Goal: Information Seeking & Learning: Find specific fact

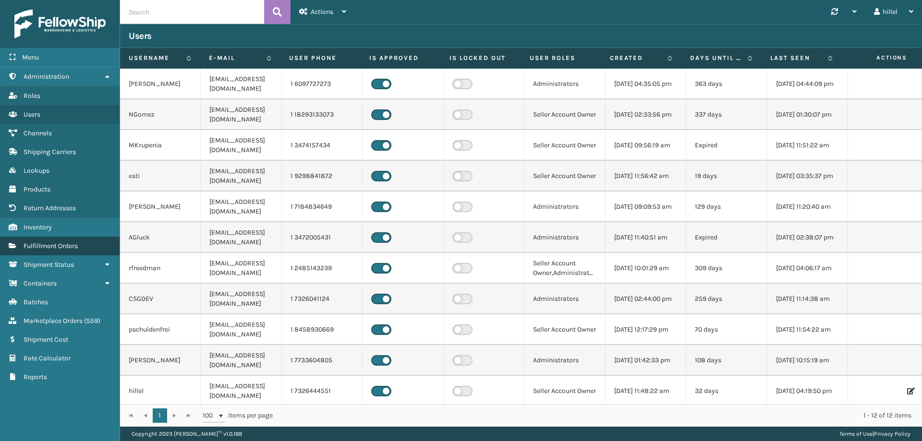
click at [62, 245] on span "Fulfillment Orders" at bounding box center [51, 246] width 54 height 8
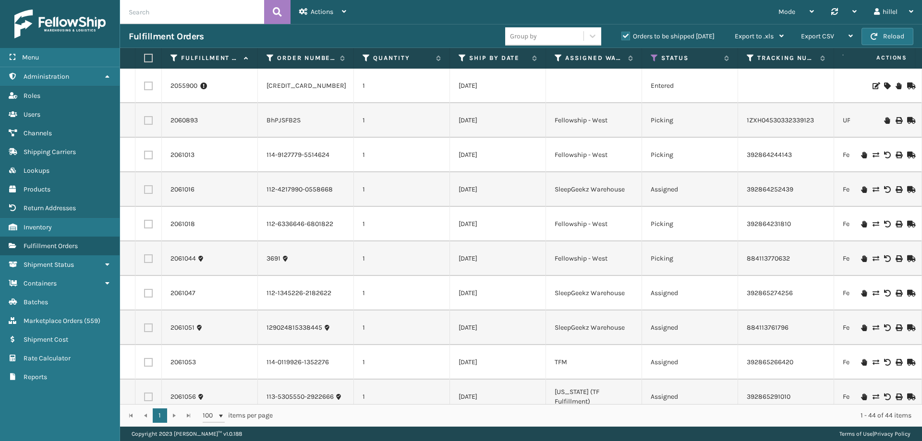
click at [186, 14] on input "text" at bounding box center [192, 12] width 144 height 24
type input "410168-8050"
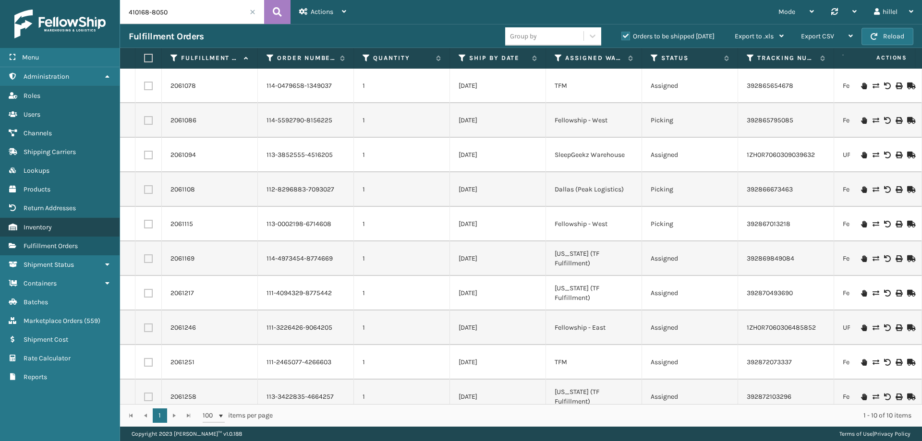
click at [64, 230] on link "Inventory" at bounding box center [60, 227] width 120 height 19
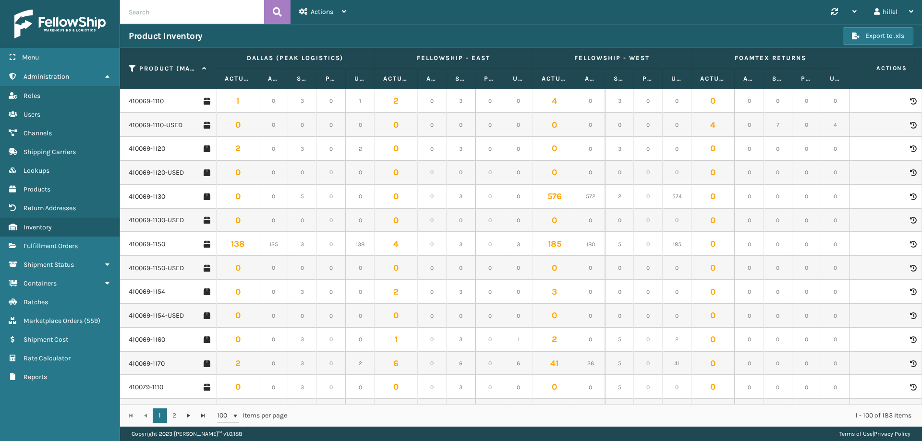
click at [167, 17] on input "text" at bounding box center [192, 12] width 144 height 24
type input "410168-8050"
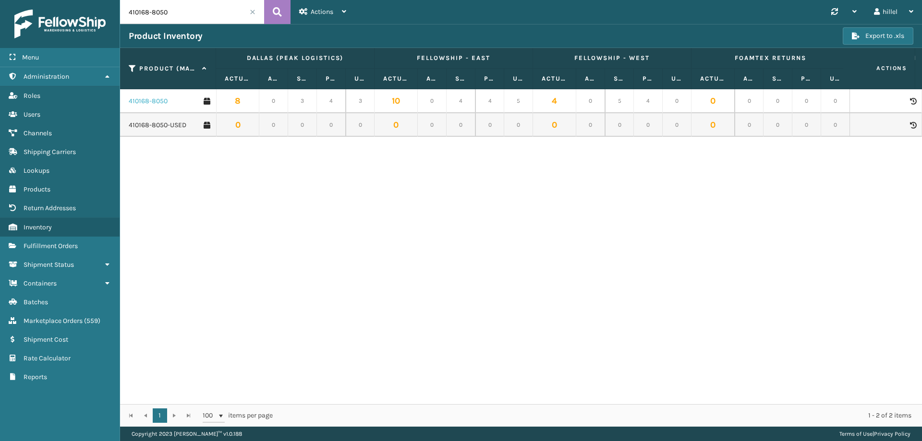
click at [154, 103] on link "410168-8050" at bounding box center [148, 102] width 39 height 10
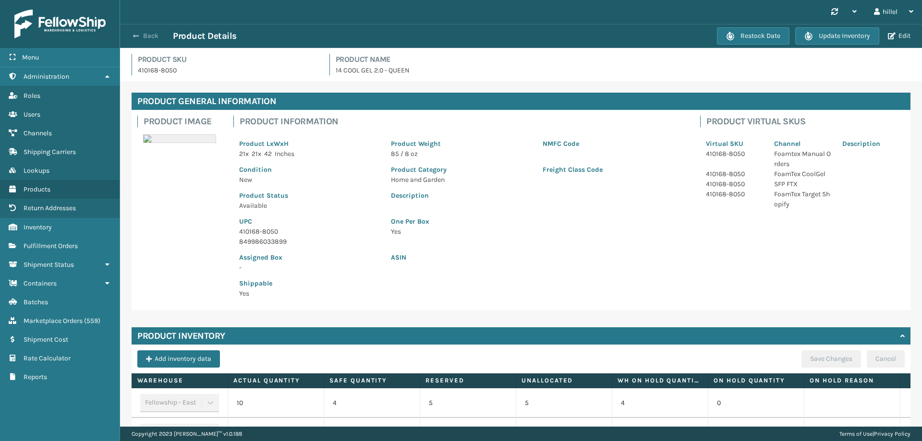
click at [144, 32] on button "Back" at bounding box center [151, 36] width 44 height 9
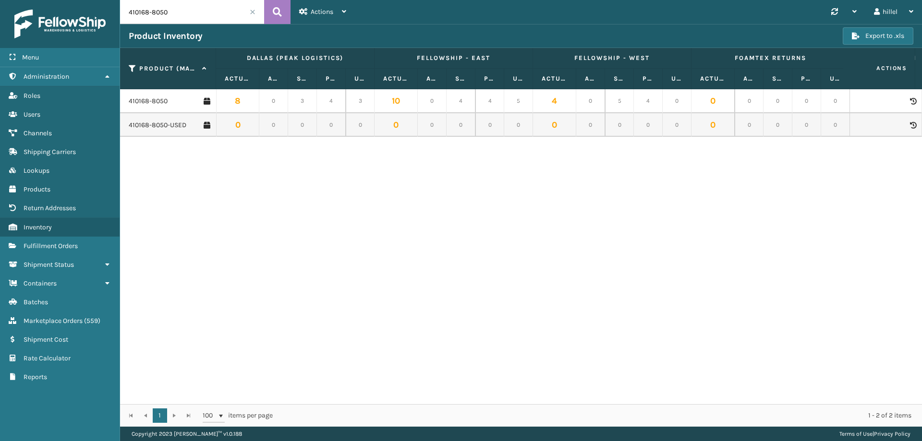
drag, startPoint x: 176, startPoint y: 13, endPoint x: 109, endPoint y: 14, distance: 67.3
click at [109, 0] on div "Menu Administration Roles Users Channels Shipping Carriers Lookups Products Ret…" at bounding box center [461, 0] width 922 height 0
type input "410079-1150"
click at [153, 96] on td "410079-1150" at bounding box center [168, 101] width 96 height 24
click at [154, 101] on link "410079-1150" at bounding box center [147, 102] width 36 height 10
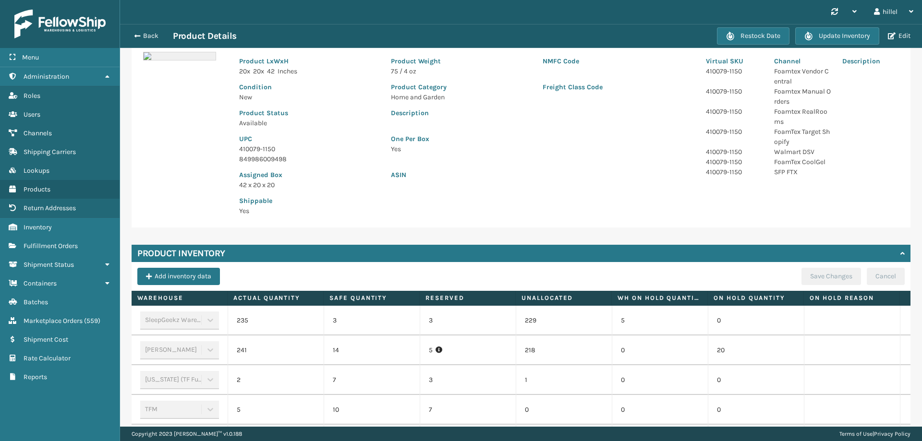
scroll to position [277, 0]
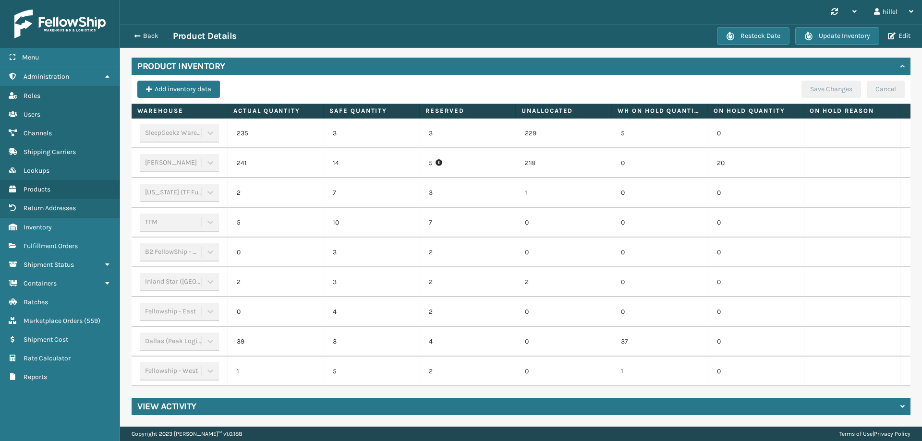
click at [649, 338] on td "37" at bounding box center [660, 342] width 96 height 30
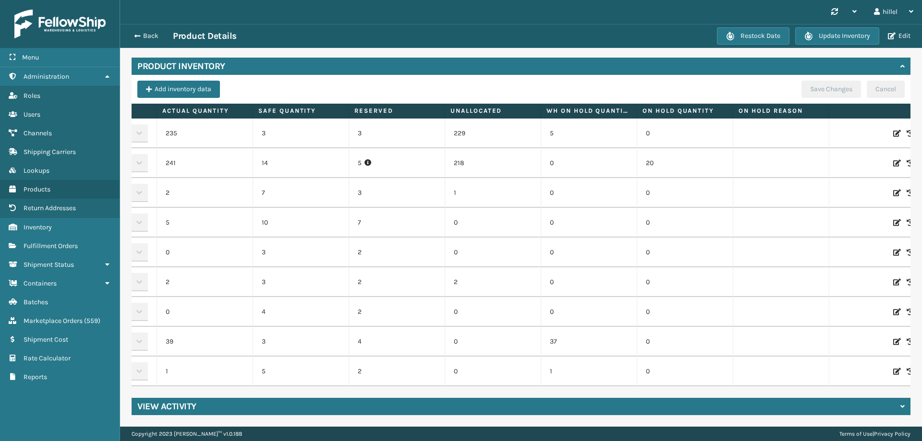
scroll to position [0, 99]
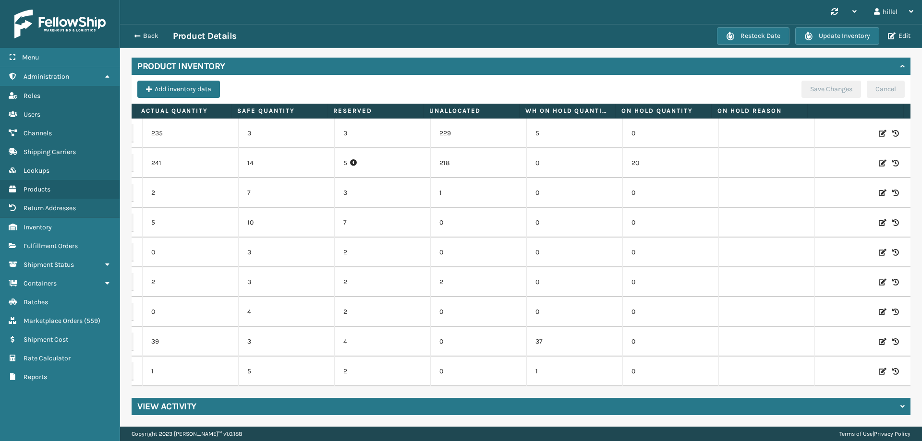
click at [879, 337] on icon at bounding box center [883, 342] width 8 height 10
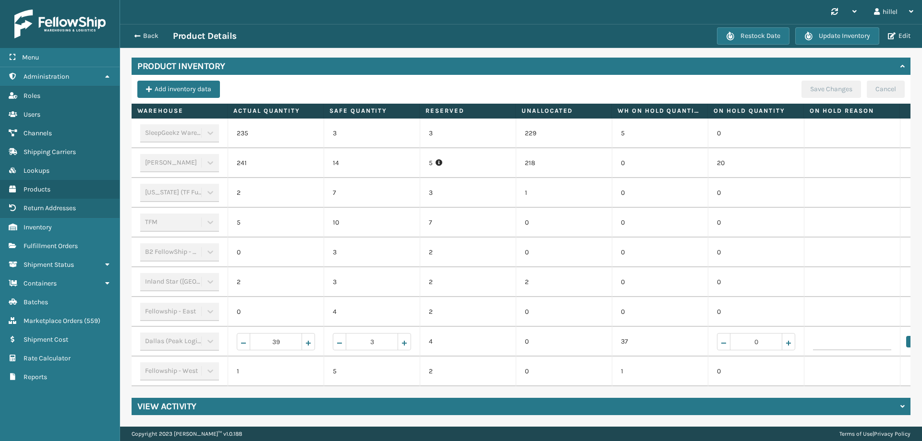
click at [298, 158] on td "241" at bounding box center [276, 163] width 96 height 30
click at [362, 157] on td "14" at bounding box center [372, 163] width 96 height 30
click at [135, 35] on span "button" at bounding box center [136, 36] width 6 height 7
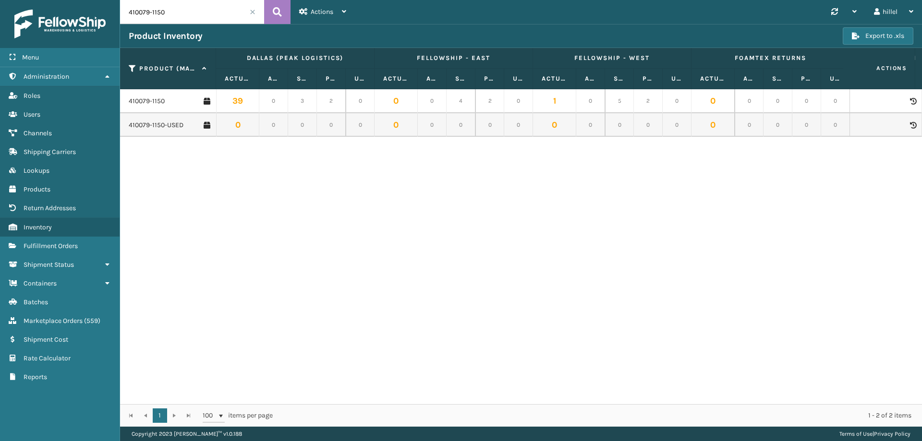
click at [174, 12] on input "410079-1150" at bounding box center [192, 12] width 144 height 24
drag, startPoint x: 184, startPoint y: 13, endPoint x: 125, endPoint y: 13, distance: 59.6
click at [125, 13] on input "410079-1150" at bounding box center [192, 12] width 144 height 24
click at [282, 202] on div "410079-1150 39 0 3 2 0 0 0 4 2 0 1 0 5 2 0 0 0 0 0 0 0 0 0 0 0 2 0 7 2 1 241 20…" at bounding box center [521, 246] width 802 height 315
click at [350, 284] on div "410079-1150 39 0 3 2 0 0 0 4 2 0 1 0 5 2 0 0 0 0 0 0 0 0 0 0 0 2 0 7 2 1 241 20…" at bounding box center [521, 246] width 802 height 315
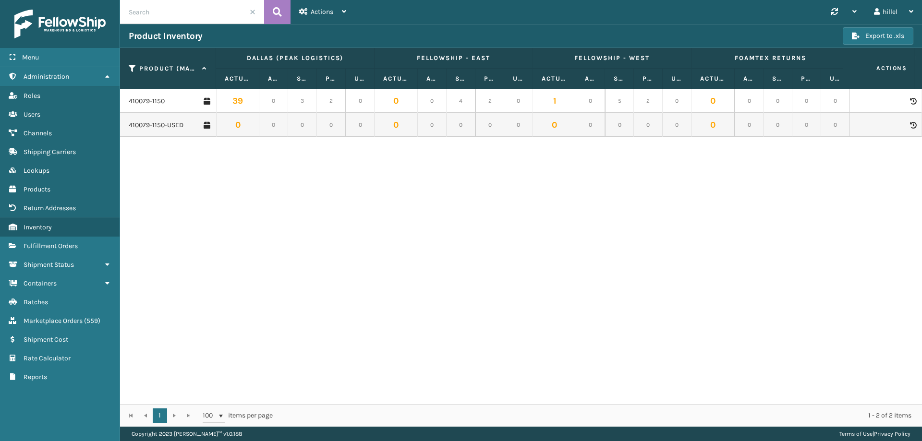
click at [254, 10] on span at bounding box center [253, 12] width 6 height 6
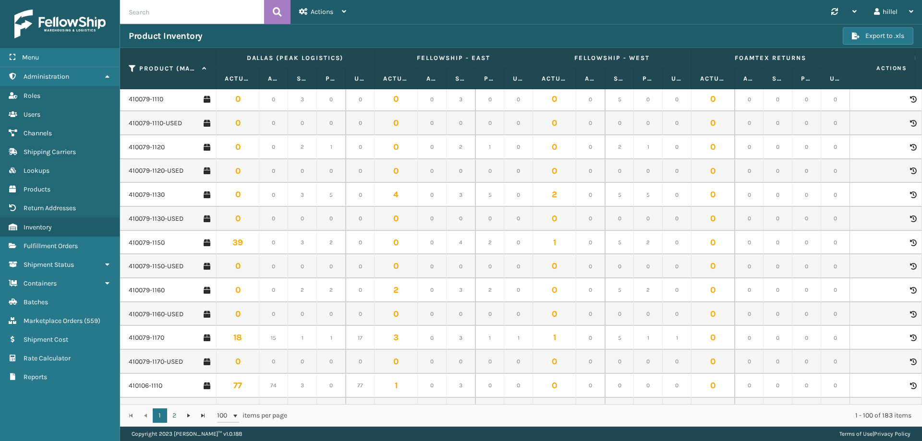
scroll to position [480, 0]
click at [156, 95] on link "410079-1160" at bounding box center [147, 99] width 36 height 10
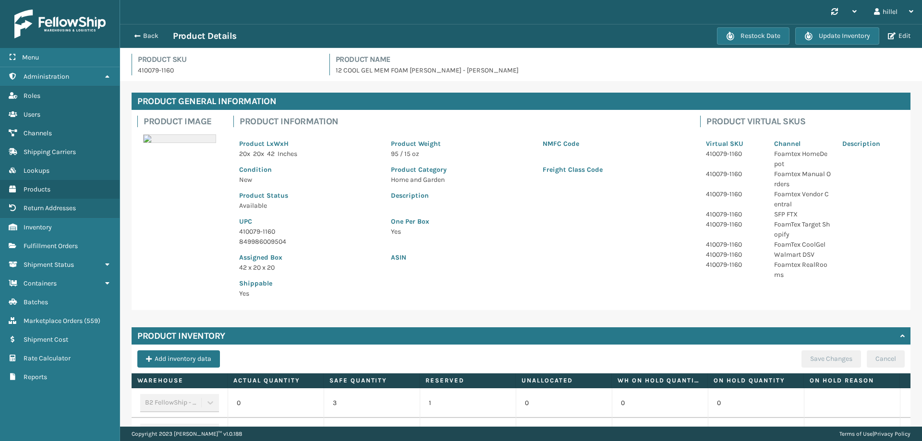
click at [146, 41] on div "Back Product Details" at bounding box center [423, 36] width 588 height 12
click at [146, 39] on button "Back" at bounding box center [151, 36] width 44 height 9
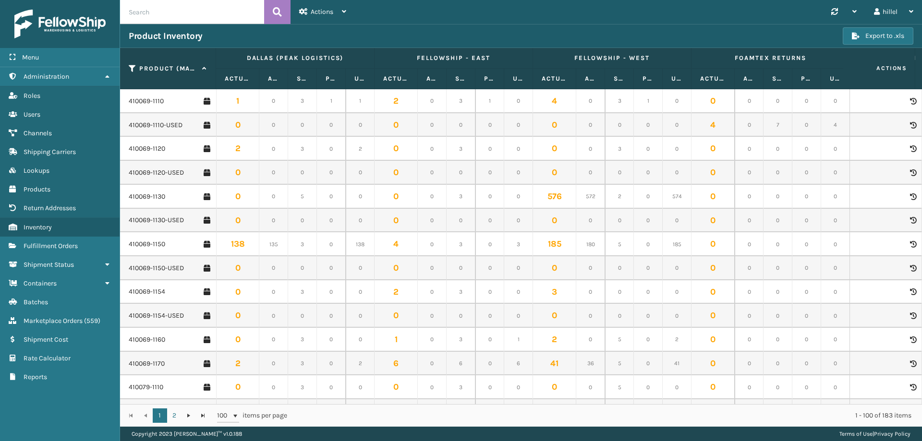
click at [170, 13] on input "text" at bounding box center [192, 12] width 144 height 24
type input "410107-1120"
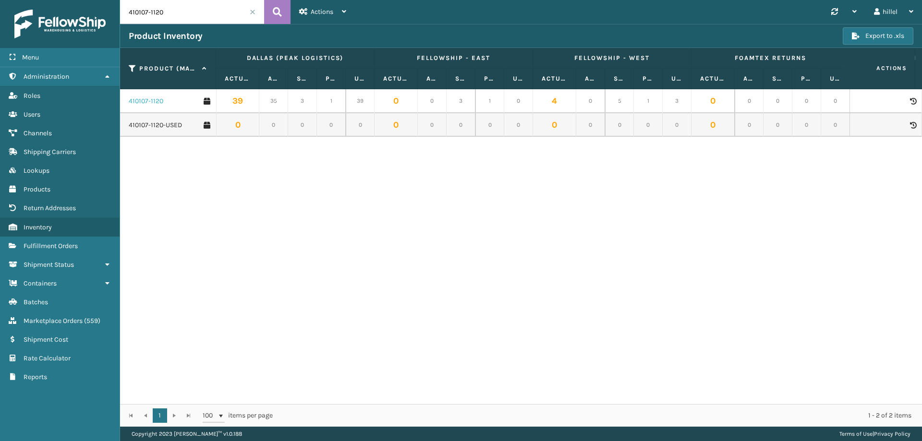
click at [160, 100] on link "410107-1120" at bounding box center [146, 102] width 35 height 10
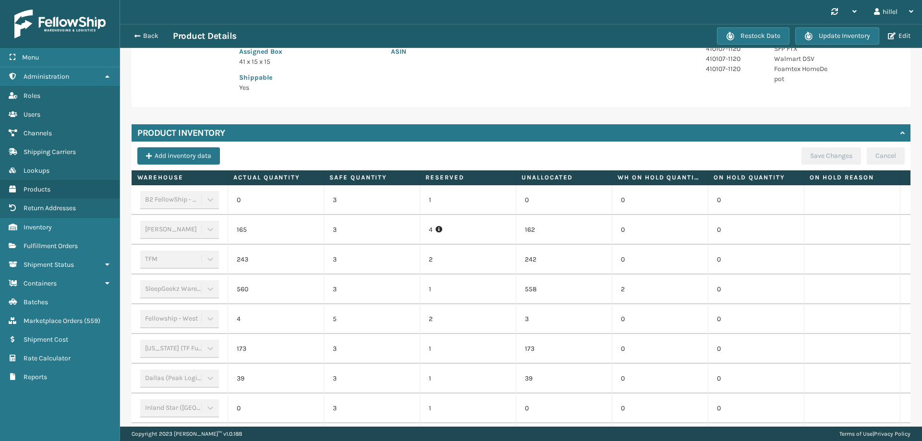
scroll to position [280, 0]
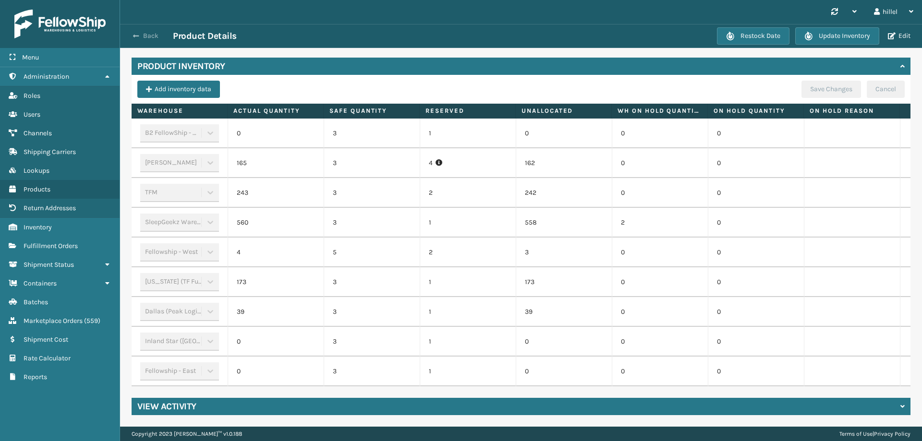
click at [144, 34] on button "Back" at bounding box center [151, 36] width 44 height 9
